Goal: Task Accomplishment & Management: Manage account settings

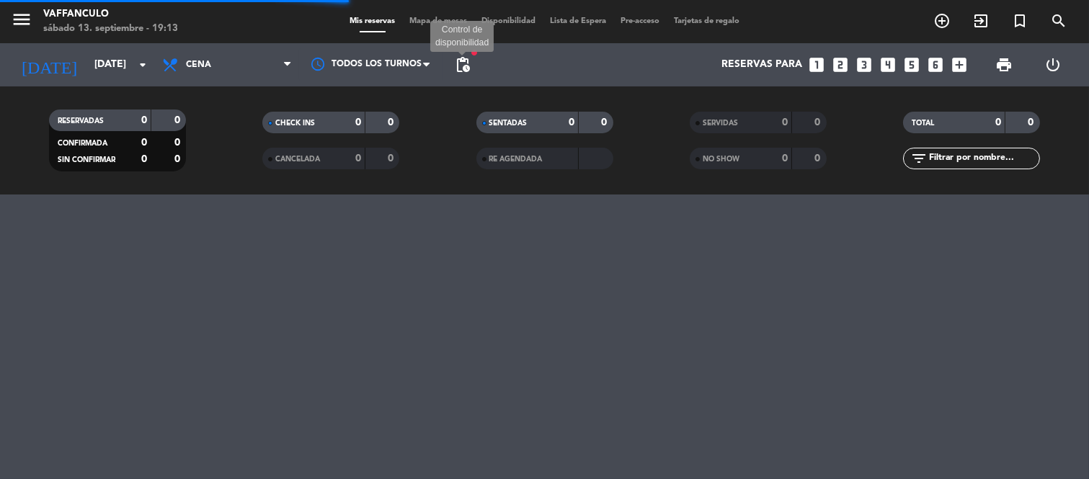
click at [459, 60] on span "pending_actions" at bounding box center [462, 64] width 17 height 17
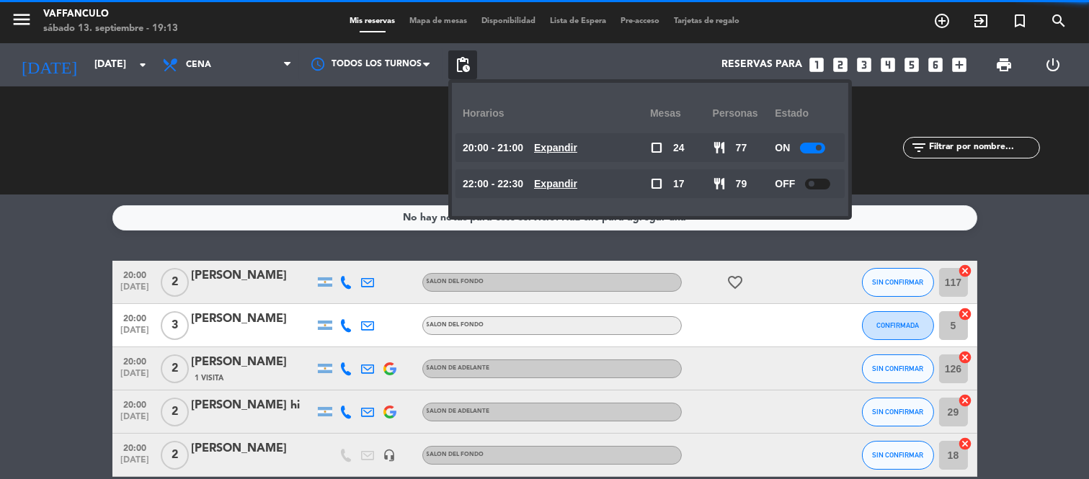
click at [817, 148] on div at bounding box center [812, 148] width 25 height 11
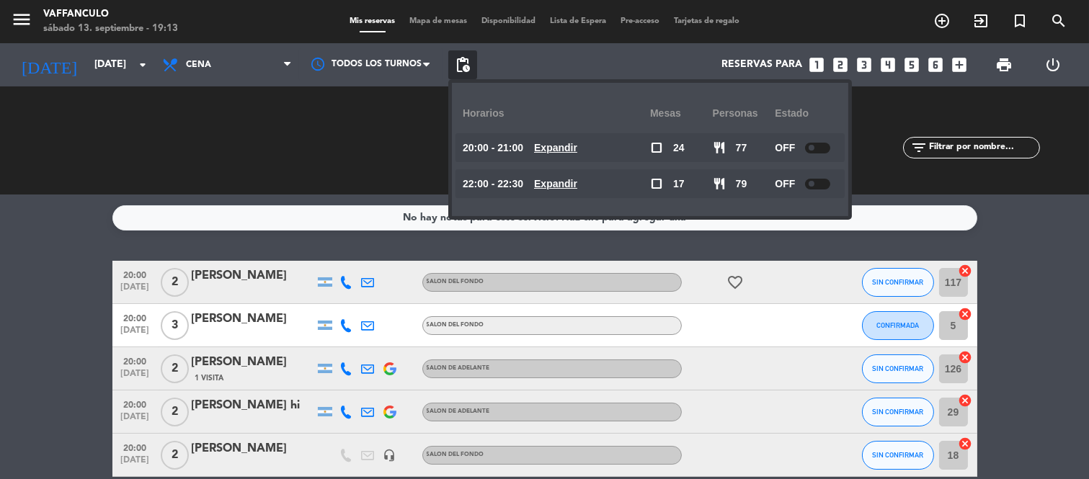
click at [895, 182] on div "RESERVADAS 41 156 CONFIRMADA 12 80 SIN CONFIRMAR 29 76 CHECK INS 0 0 CANCELADA …" at bounding box center [544, 140] width 1089 height 108
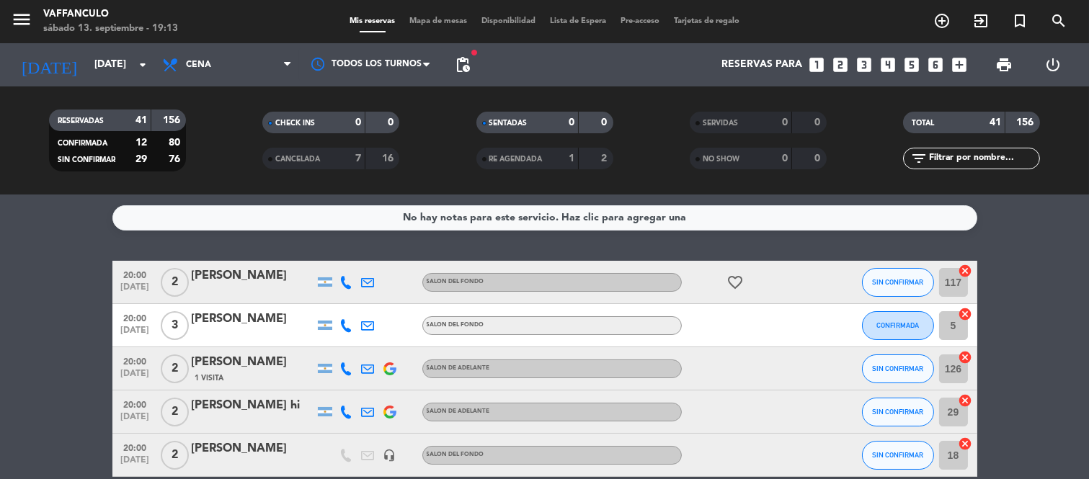
click at [1013, 62] on span "print" at bounding box center [1004, 64] width 29 height 29
click at [1000, 69] on span "print" at bounding box center [1003, 64] width 17 height 17
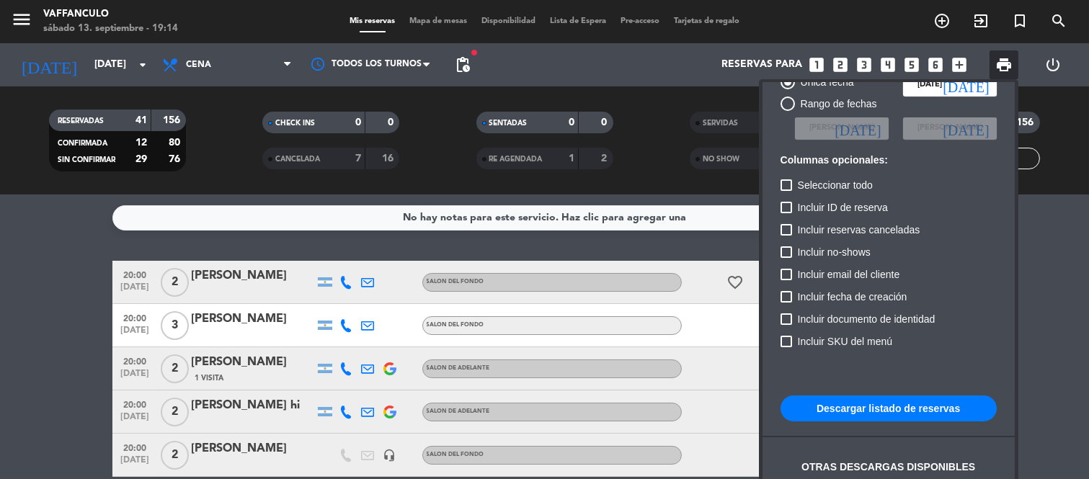
scroll to position [87, 0]
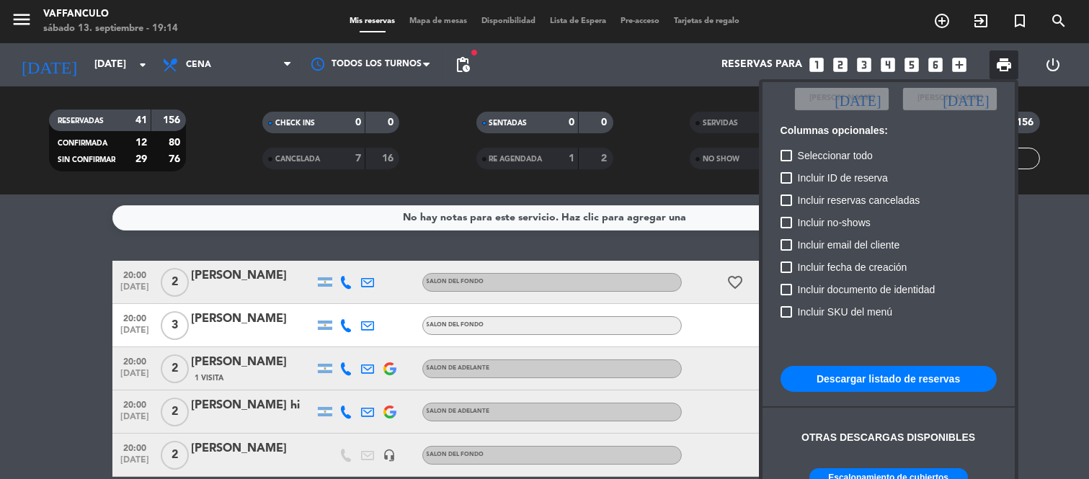
click at [910, 371] on button "Descargar listado de reservas" at bounding box center [889, 379] width 216 height 26
click at [69, 65] on div at bounding box center [544, 239] width 1089 height 479
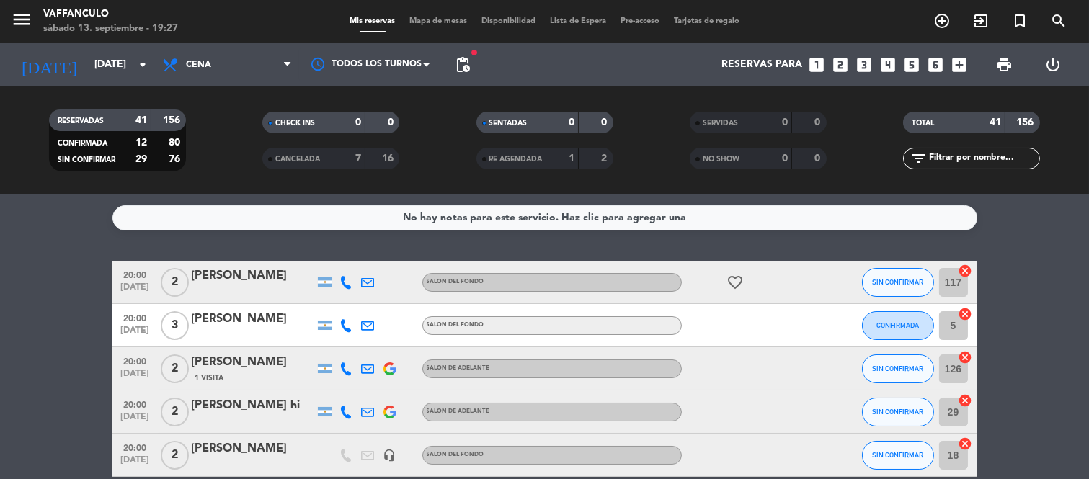
click at [87, 65] on input "[DATE]" at bounding box center [155, 65] width 137 height 26
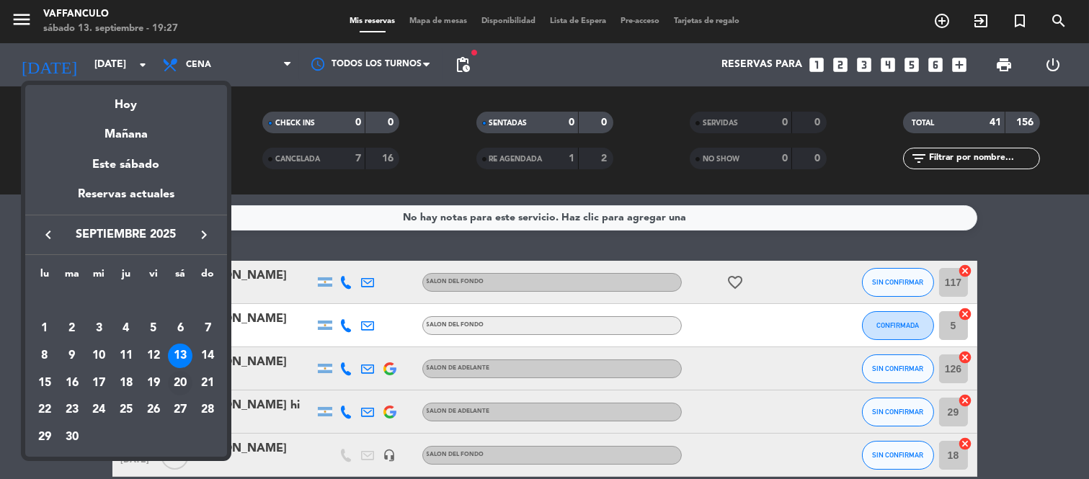
click at [179, 383] on div "20" at bounding box center [180, 383] width 25 height 25
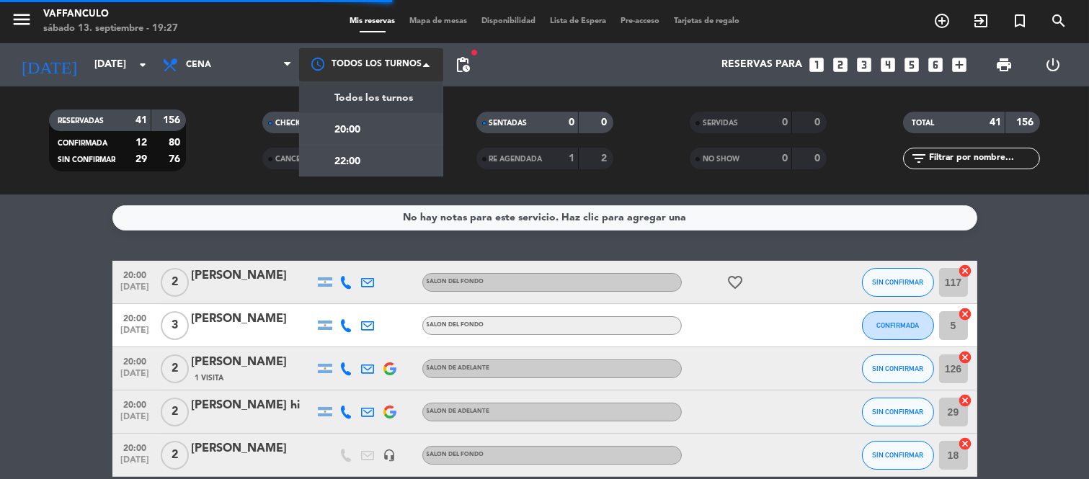
click at [408, 66] on div at bounding box center [371, 64] width 144 height 32
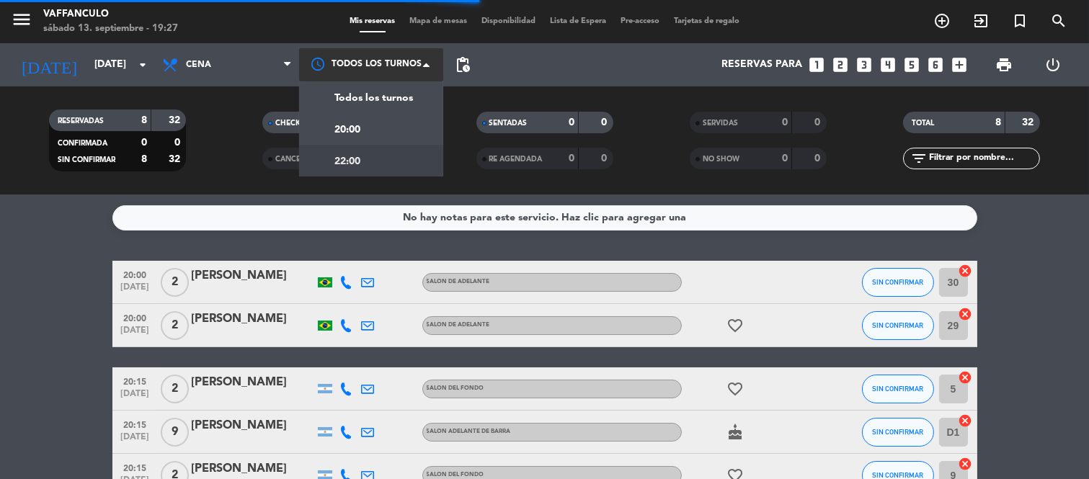
click at [332, 167] on div "22:00" at bounding box center [332, 160] width 58 height 19
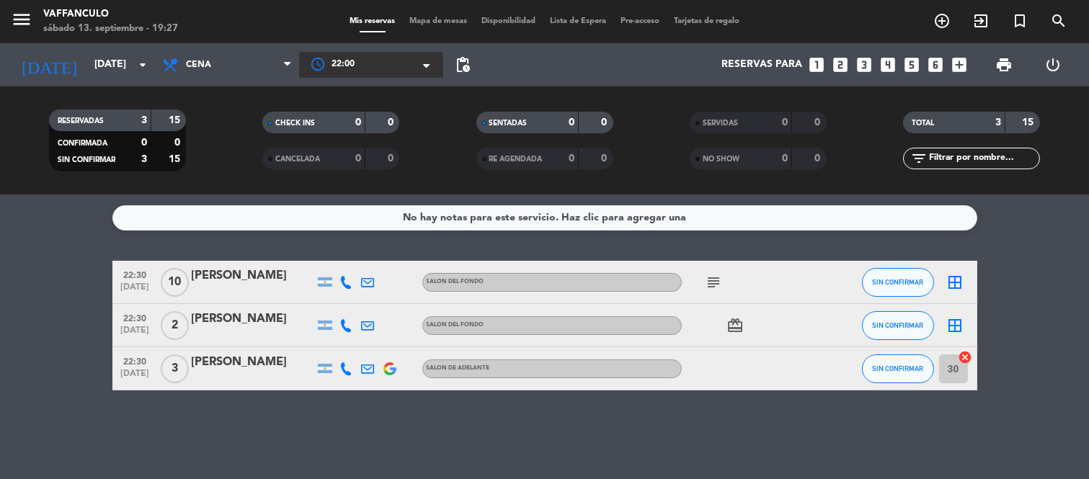
click at [249, 359] on div "[PERSON_NAME]" at bounding box center [253, 362] width 123 height 19
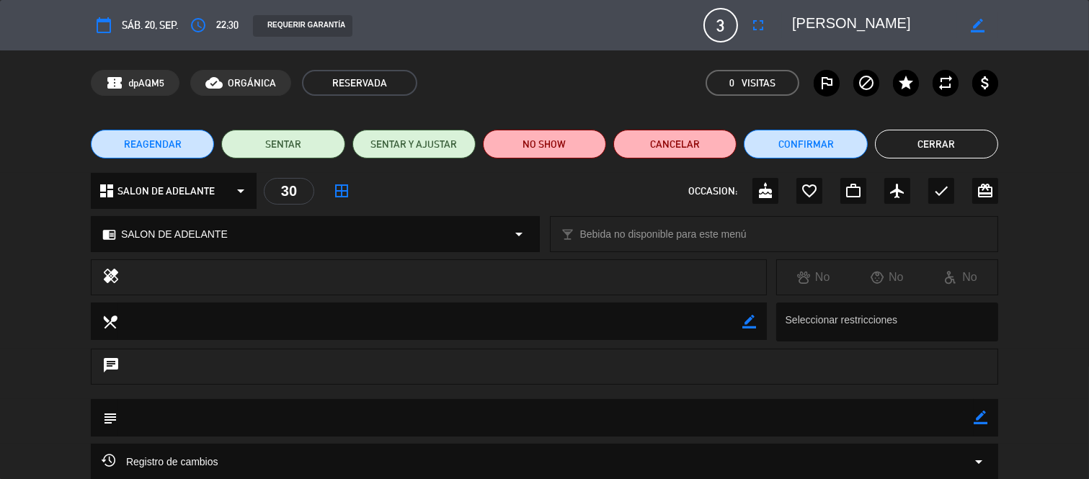
click at [221, 229] on span "SALON DE ADELANTE" at bounding box center [174, 234] width 107 height 17
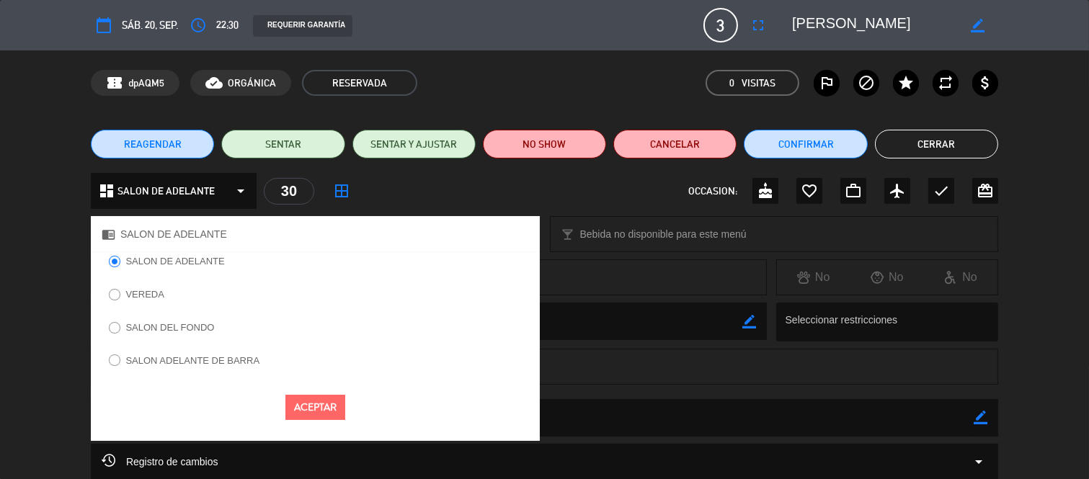
click at [179, 327] on label "SALON DEL FONDO" at bounding box center [169, 327] width 89 height 9
click at [314, 413] on button "Aceptar" at bounding box center [315, 407] width 60 height 25
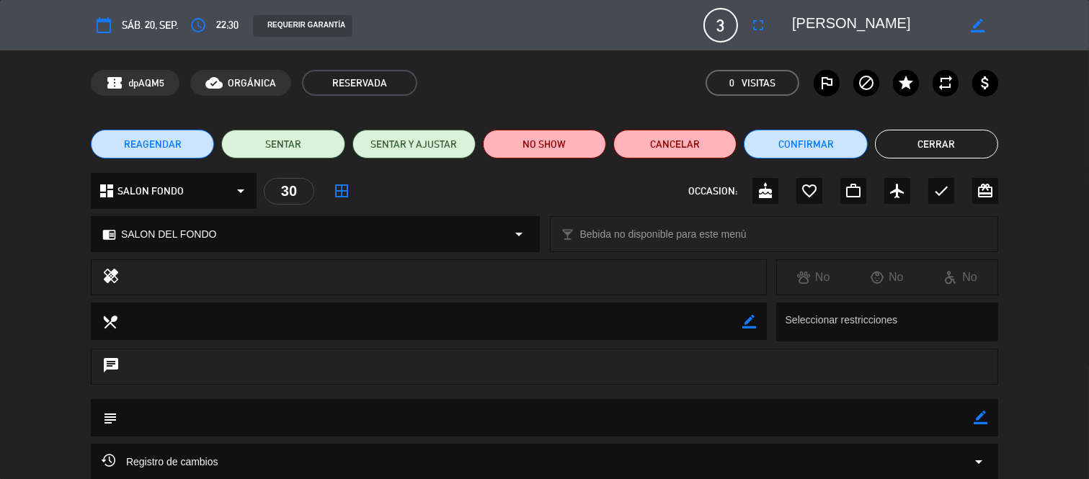
click at [182, 182] on div "dashboard SALON FONDO arrow_drop_down" at bounding box center [174, 191] width 166 height 36
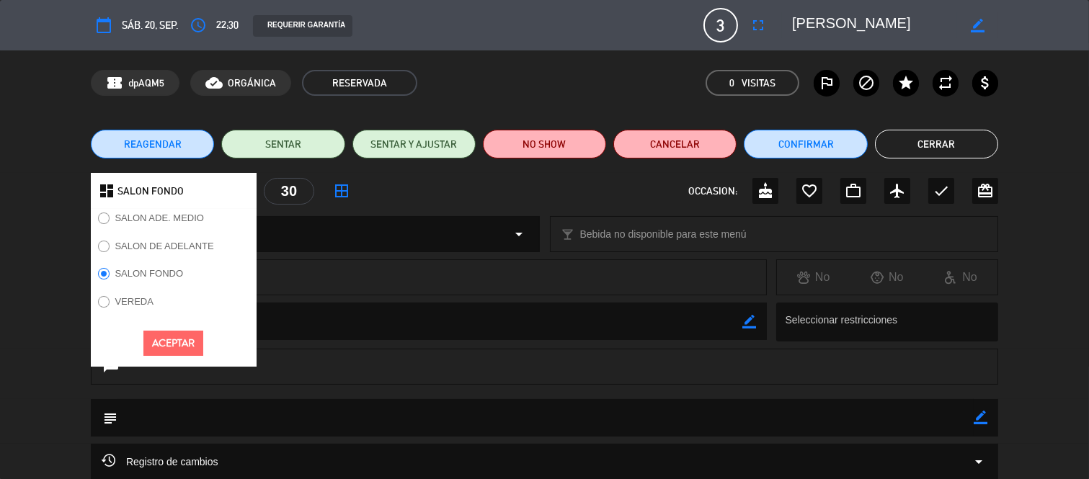
click at [179, 339] on button "Aceptar" at bounding box center [173, 343] width 60 height 25
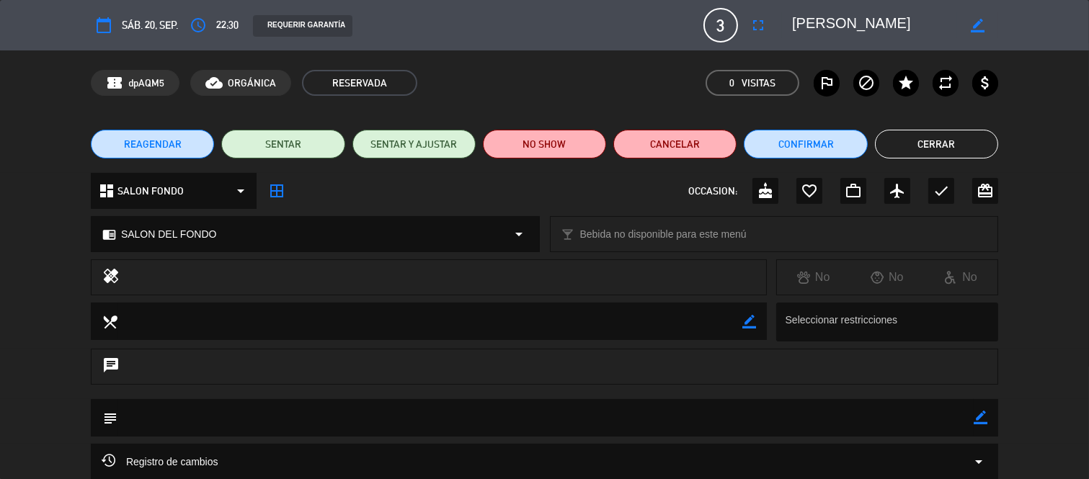
click at [834, 164] on div "REAGENDAR SENTAR SENTAR Y AJUSTAR NO SHOW Cancelar Confirmar Cerrar" at bounding box center [544, 144] width 1089 height 58
click at [827, 156] on button "Confirmar" at bounding box center [805, 144] width 123 height 29
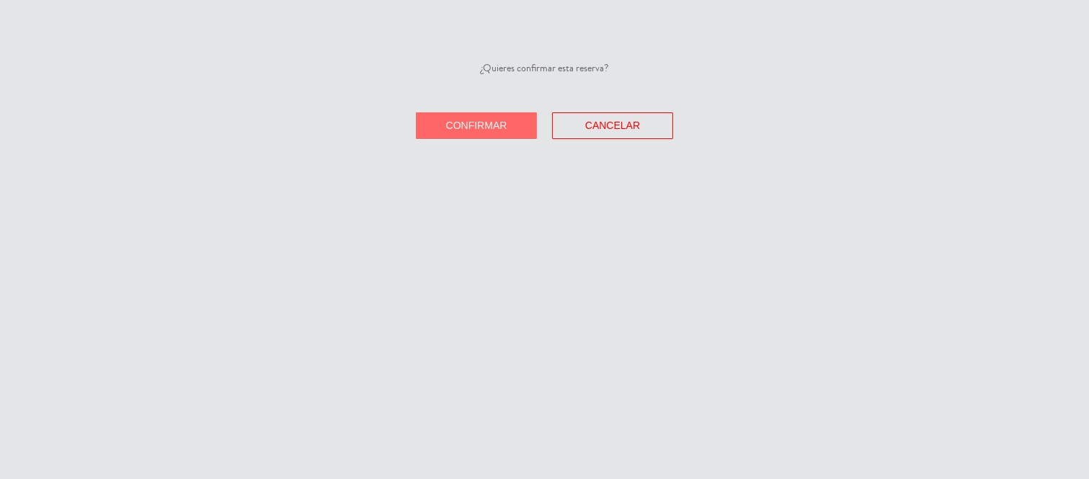
click at [501, 133] on button "Confirmar" at bounding box center [476, 125] width 121 height 27
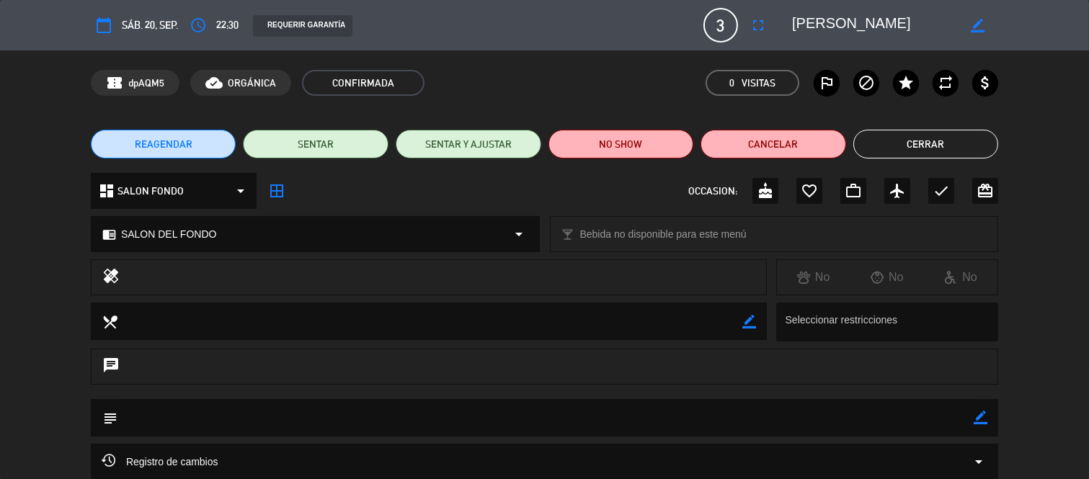
scroll to position [138, 0]
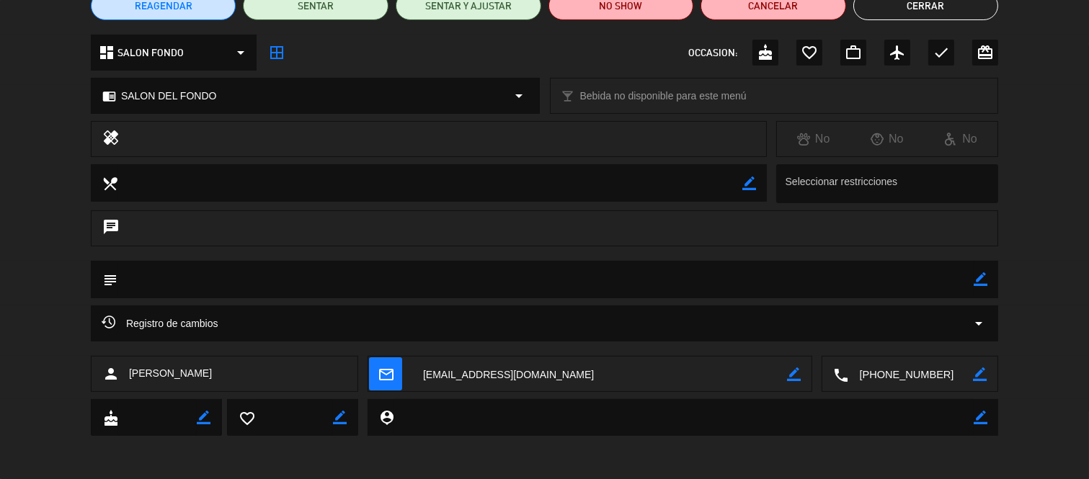
click at [385, 363] on span "mail_outline" at bounding box center [385, 374] width 33 height 33
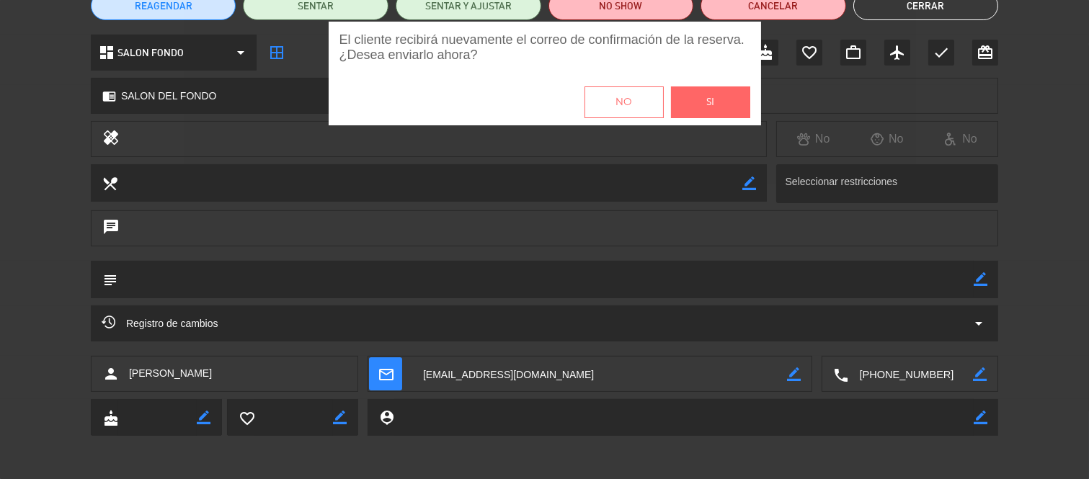
click at [688, 81] on div "No Si" at bounding box center [545, 102] width 432 height 46
click at [691, 89] on button "Si" at bounding box center [710, 102] width 79 height 32
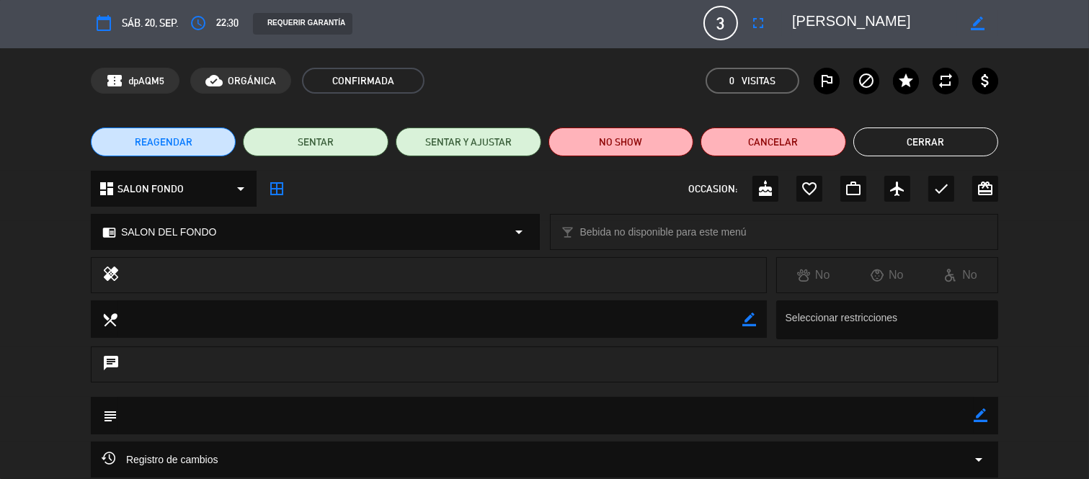
scroll to position [0, 0]
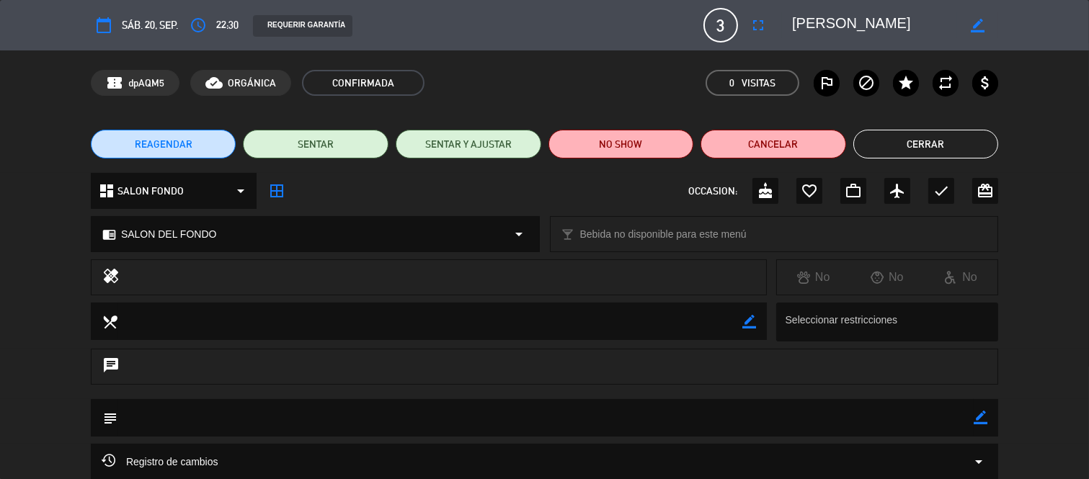
click at [931, 140] on button "Cerrar" at bounding box center [926, 144] width 146 height 29
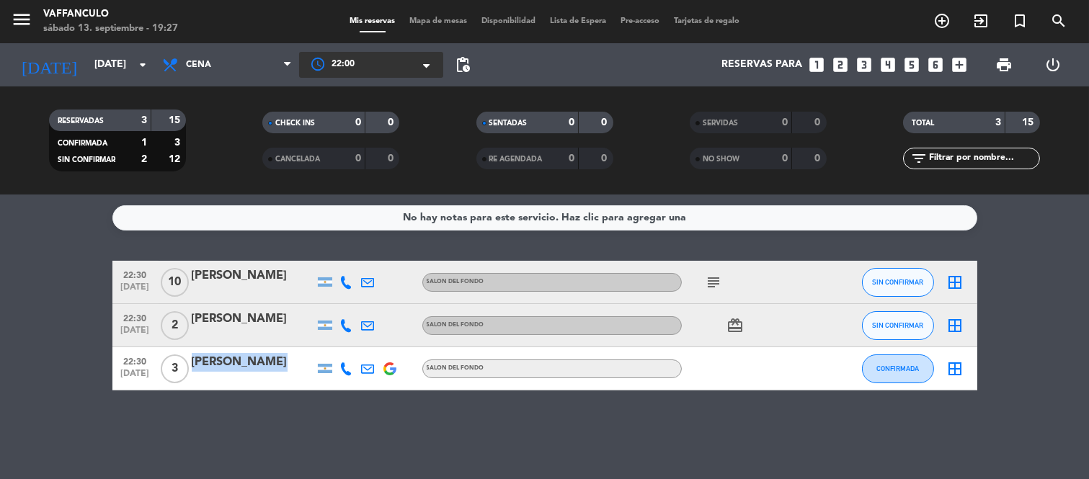
drag, startPoint x: 166, startPoint y: 376, endPoint x: 523, endPoint y: 401, distance: 358.4
click at [512, 390] on div "22:30 [DATE] 3 [PERSON_NAME] SALON DEL FONDO CONFIRMADA border_all" at bounding box center [544, 368] width 865 height 43
click at [314, 449] on div "No hay notas para este servicio. Haz clic para agregar una 22:30 [DATE] [PERSON…" at bounding box center [544, 337] width 1089 height 285
click at [88, 83] on div "[DATE] [DATE] arrow_drop_down" at bounding box center [83, 64] width 144 height 43
click at [87, 68] on input "[DATE]" at bounding box center [155, 65] width 137 height 26
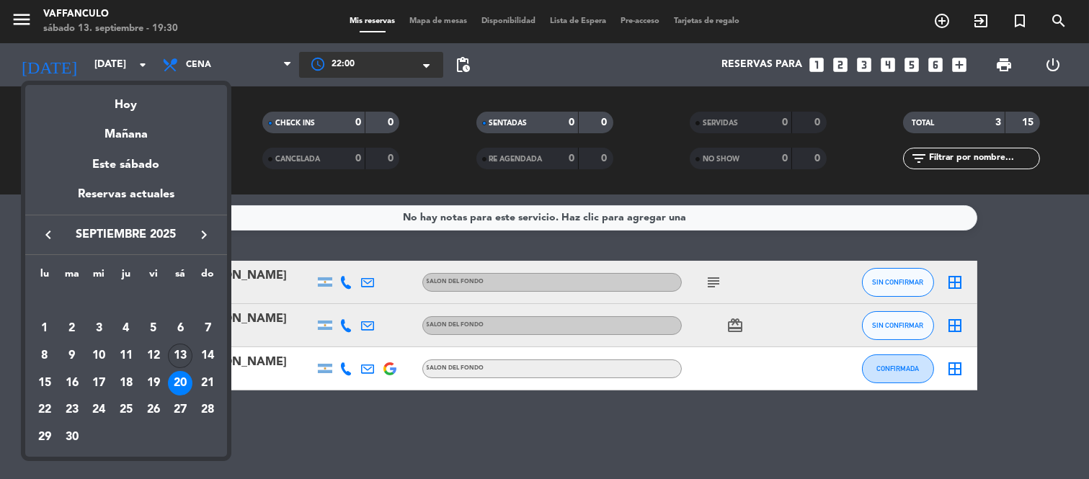
click at [182, 355] on div "13" at bounding box center [180, 356] width 25 height 25
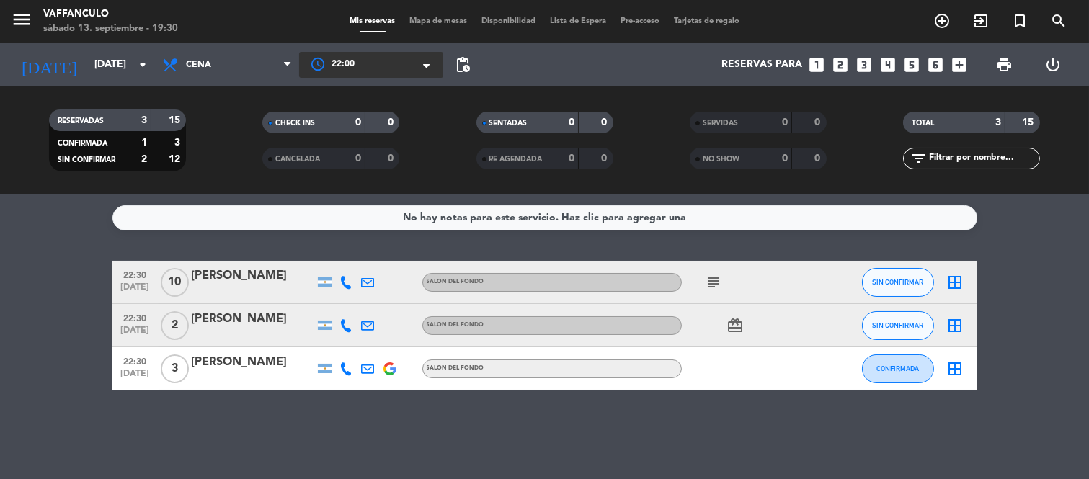
type input "[DATE]"
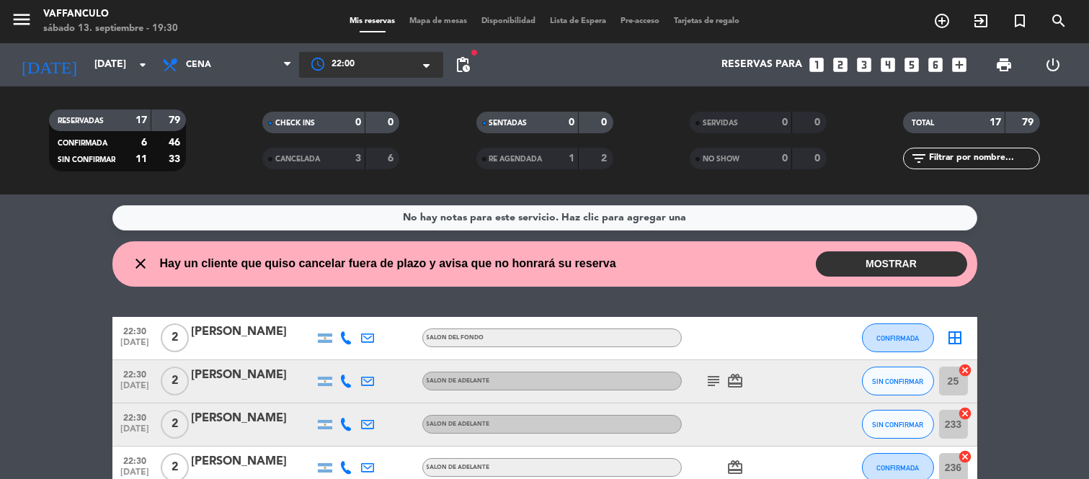
click at [865, 268] on button "MOSTRAR" at bounding box center [891, 264] width 151 height 25
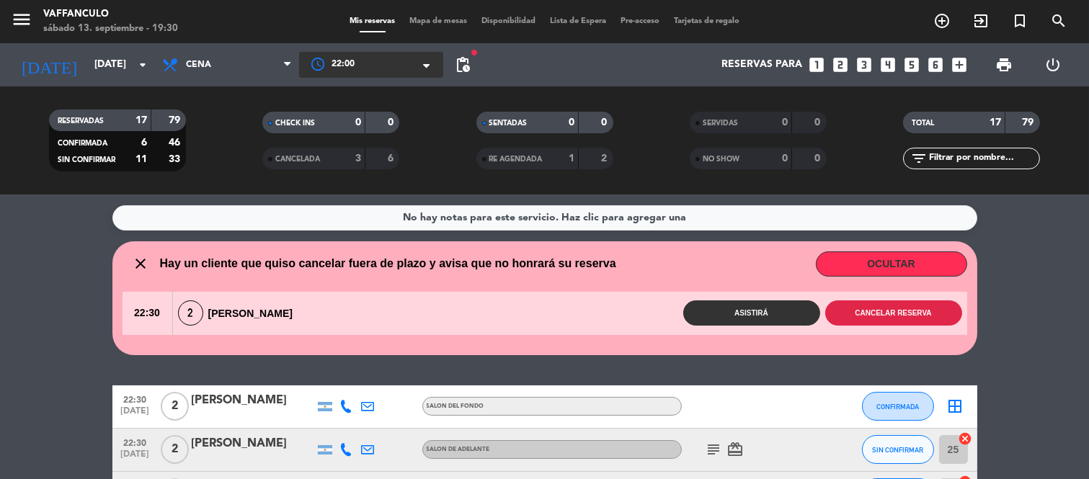
click at [884, 317] on button "Cancelar reserva" at bounding box center [893, 313] width 137 height 25
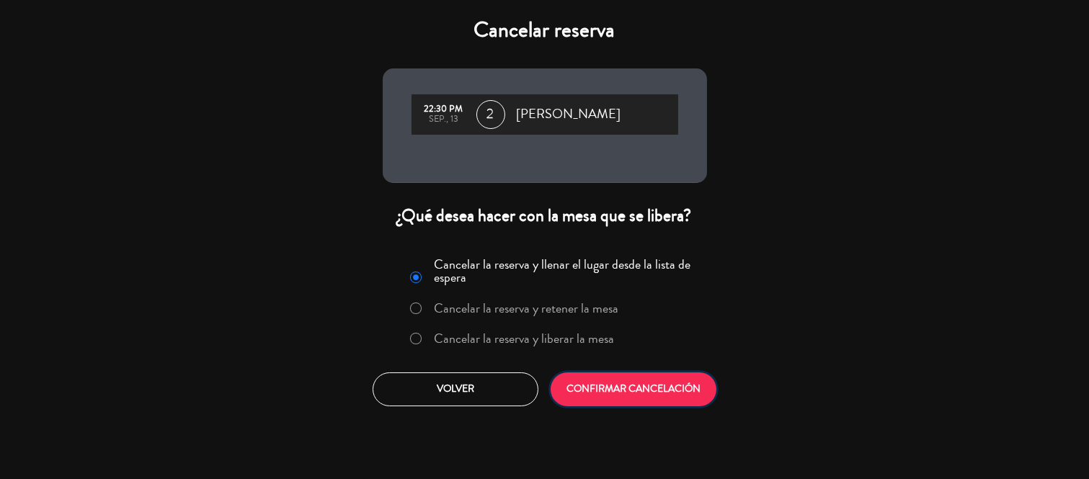
click at [633, 382] on button "CONFIRMAR CANCELACIÓN" at bounding box center [634, 390] width 166 height 34
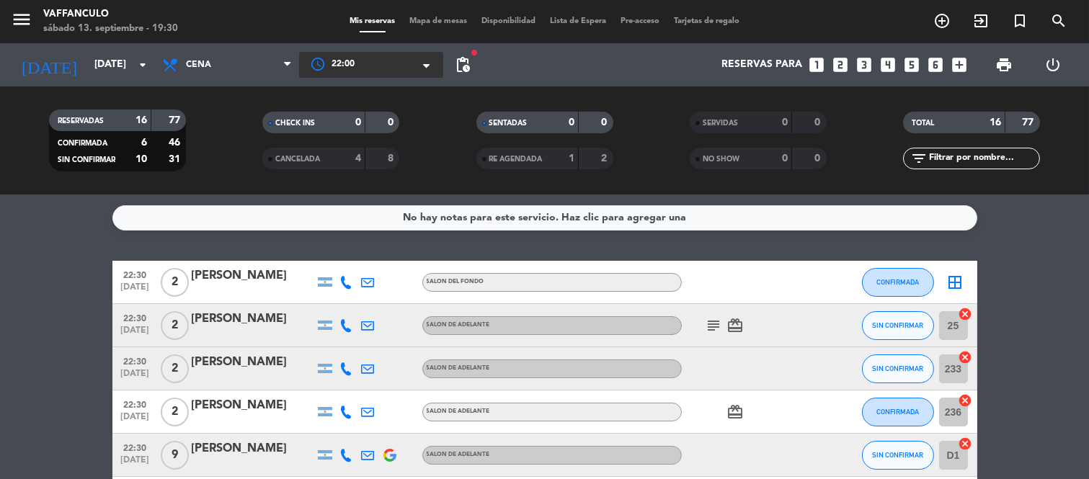
click at [411, 59] on div at bounding box center [371, 65] width 144 height 26
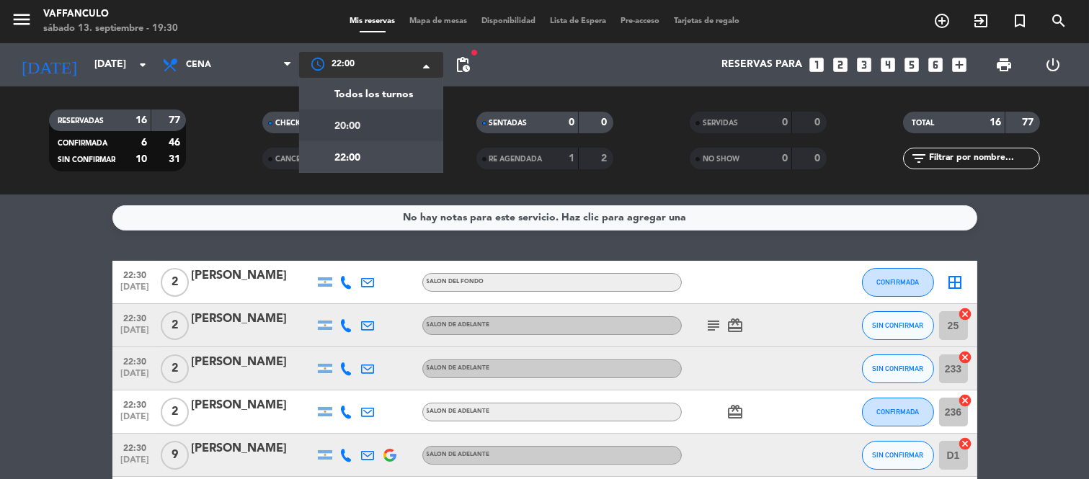
click at [391, 118] on div "20:00" at bounding box center [371, 126] width 144 height 32
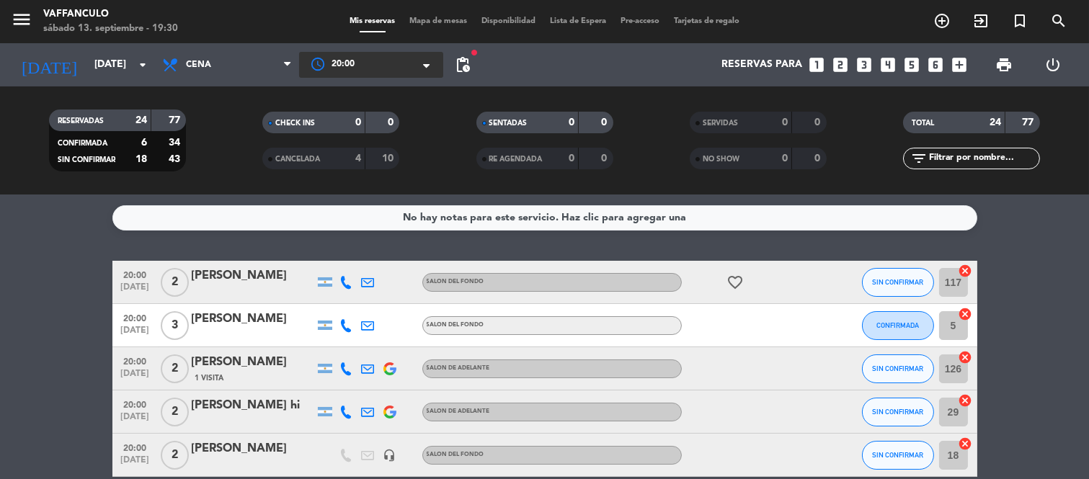
click at [419, 63] on div at bounding box center [371, 65] width 144 height 26
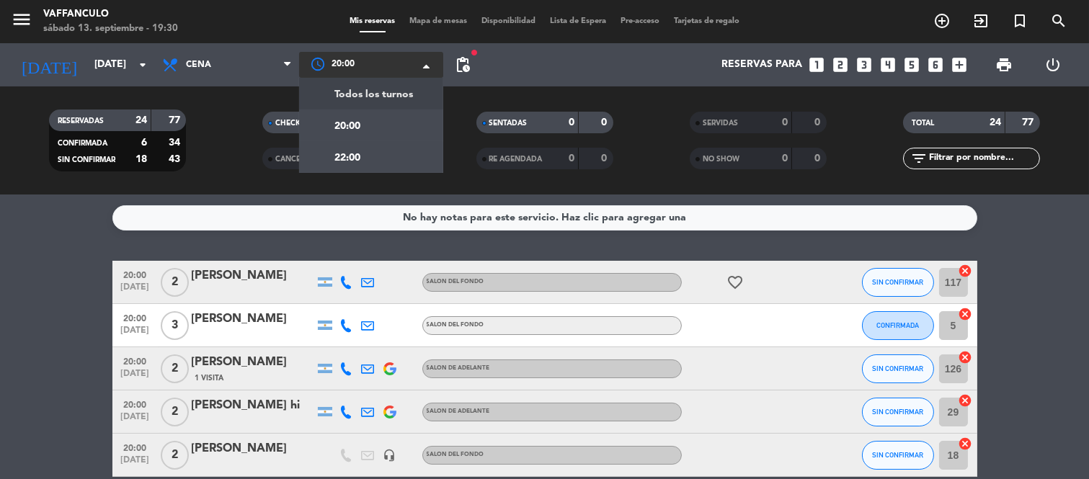
click at [348, 97] on span "Todos los turnos" at bounding box center [373, 94] width 79 height 17
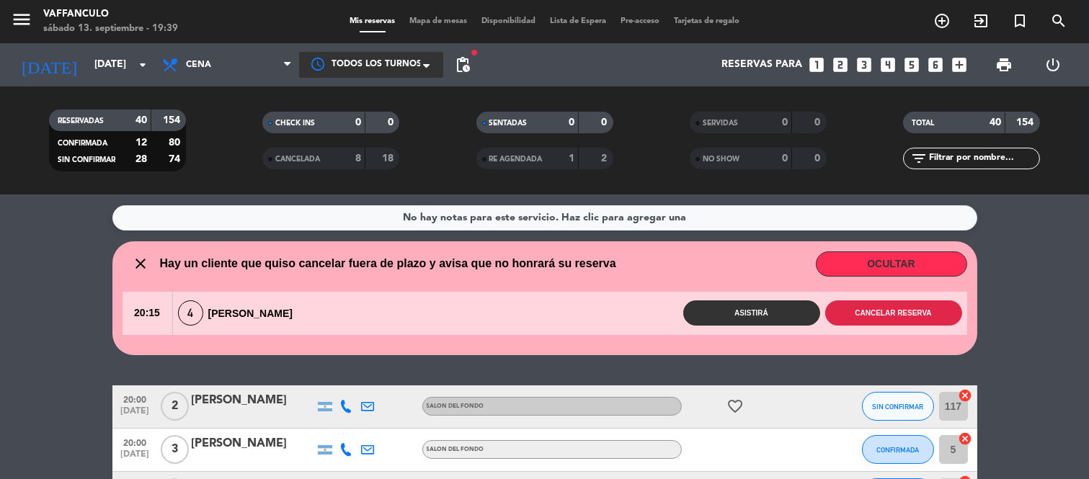
click at [910, 313] on button "Cancelar reserva" at bounding box center [893, 313] width 137 height 25
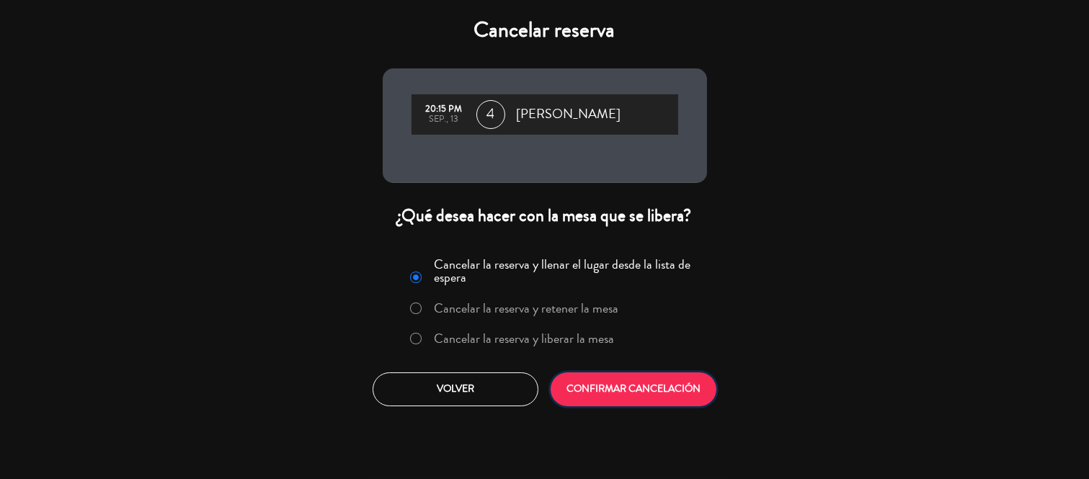
click at [678, 373] on button "CONFIRMAR CANCELACIÓN" at bounding box center [634, 390] width 166 height 34
